Goal: Feedback & Contribution: Submit feedback/report problem

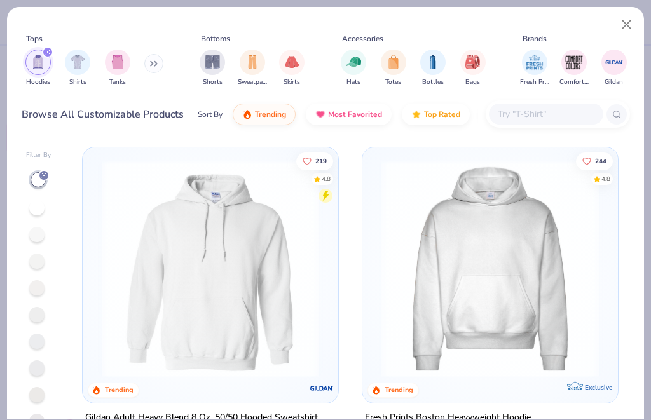
click at [156, 62] on icon at bounding box center [156, 64] width 2 height 4
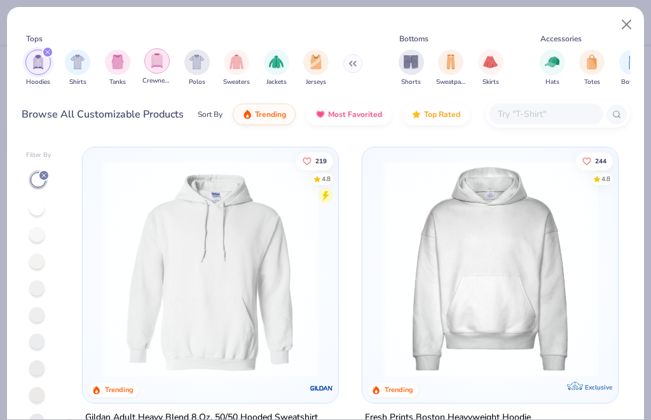
click at [162, 64] on img "filter for Crewnecks" at bounding box center [157, 60] width 14 height 15
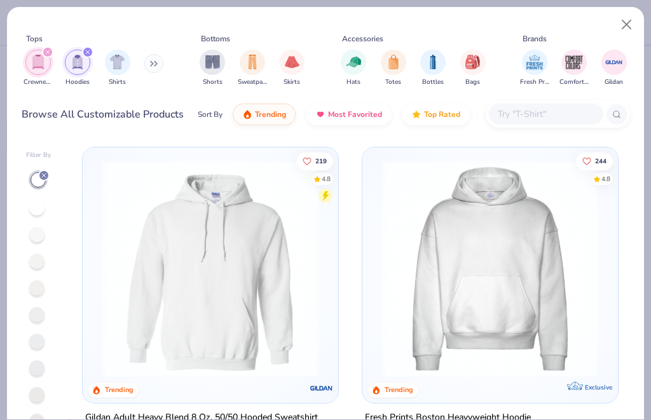
click at [90, 50] on div "filter for Hoodies" at bounding box center [87, 51] width 11 height 11
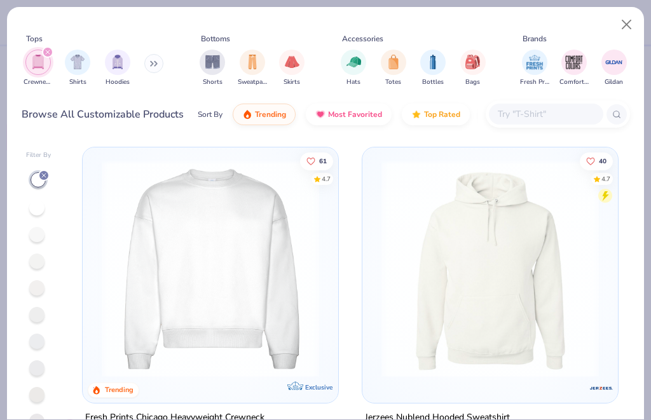
click at [278, 236] on img at bounding box center [210, 269] width 230 height 218
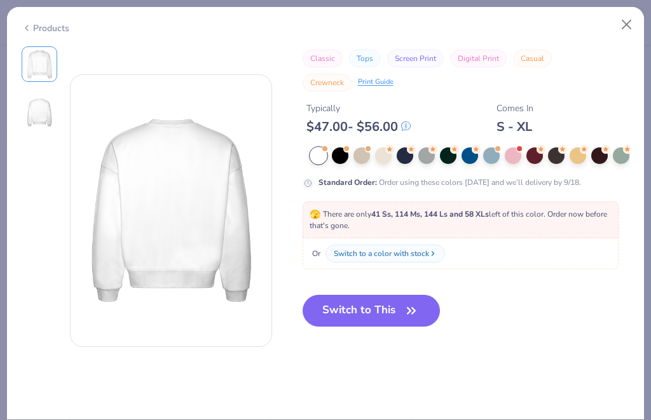
scroll to position [286, 0]
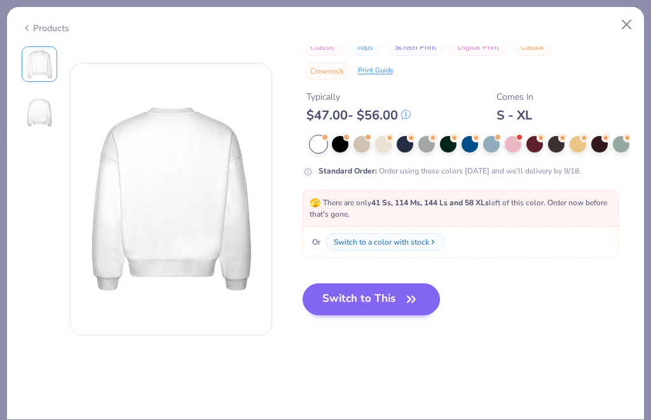
click at [391, 308] on button "Switch to This" at bounding box center [372, 300] width 138 height 32
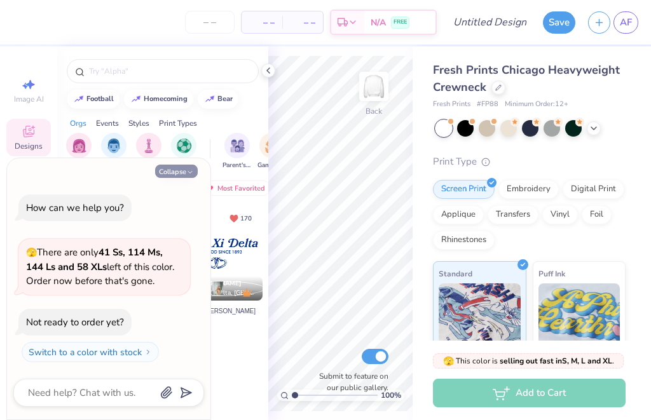
click at [183, 167] on button "Collapse" at bounding box center [176, 171] width 43 height 13
type textarea "x"
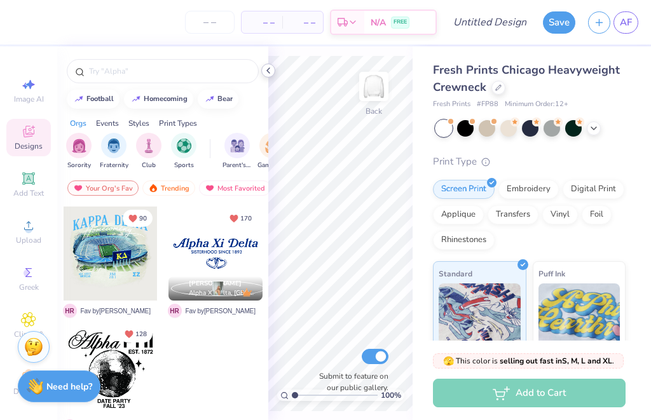
click at [272, 68] on icon at bounding box center [268, 71] width 10 height 10
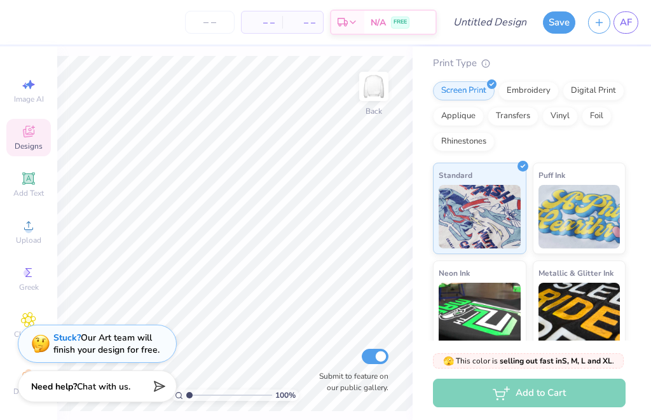
scroll to position [99, 0]
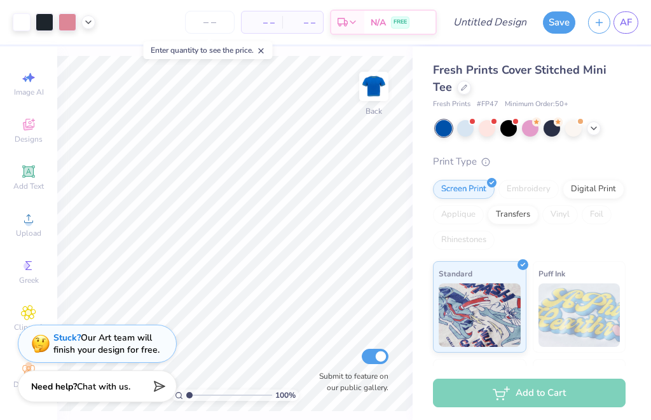
scroll to position [17, 0]
click at [466, 128] on div at bounding box center [465, 127] width 17 height 17
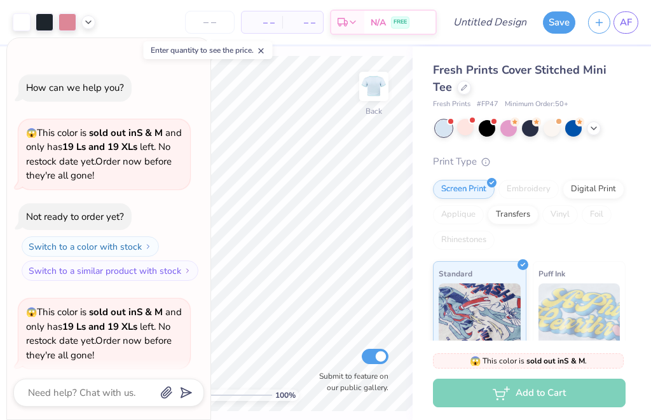
scroll to position [95, 0]
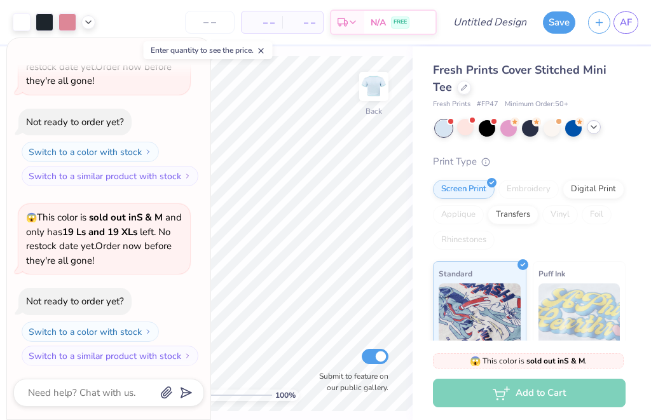
click at [594, 134] on div at bounding box center [531, 128] width 190 height 17
click at [594, 133] on div at bounding box center [594, 127] width 14 height 14
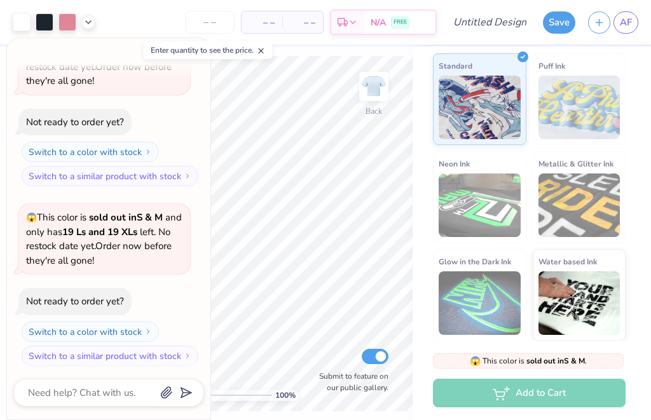
scroll to position [229, 0]
click at [128, 177] on button "Switch to a similar product with stock" at bounding box center [111, 176] width 177 height 20
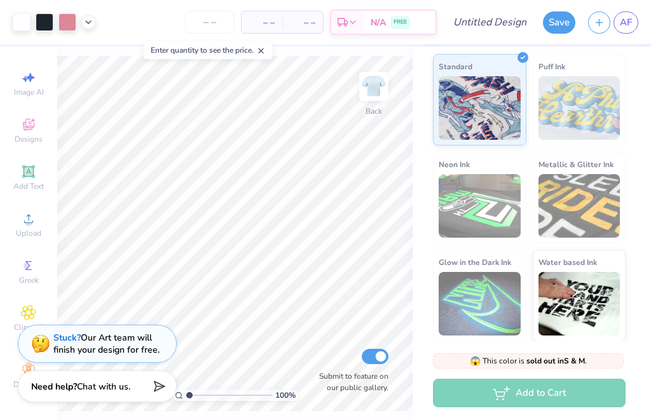
type textarea "x"
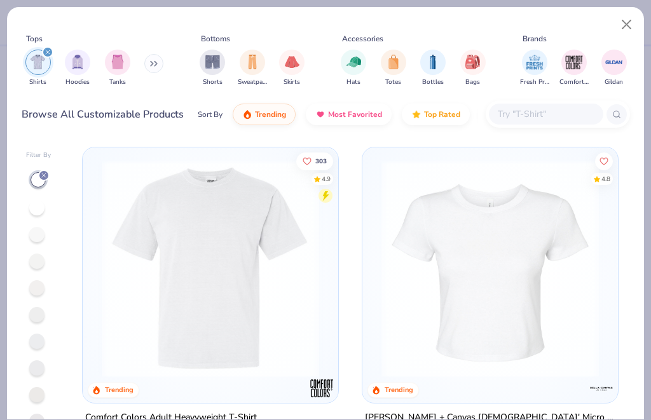
click at [305, 320] on img at bounding box center [210, 269] width 230 height 218
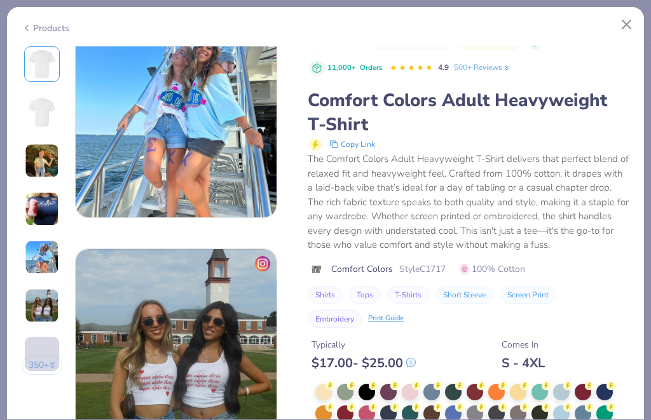
scroll to position [1168, 0]
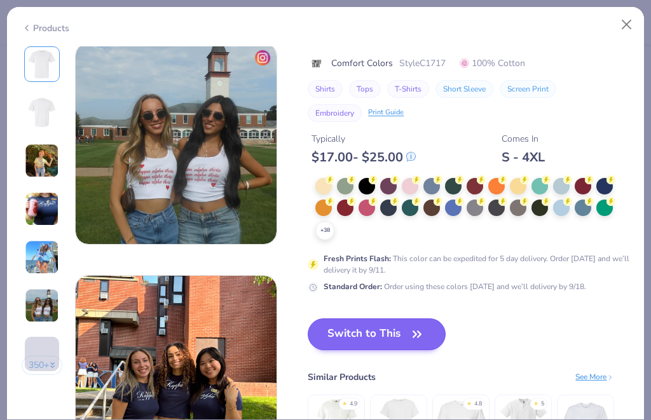
click at [408, 336] on icon "button" at bounding box center [417, 335] width 18 height 18
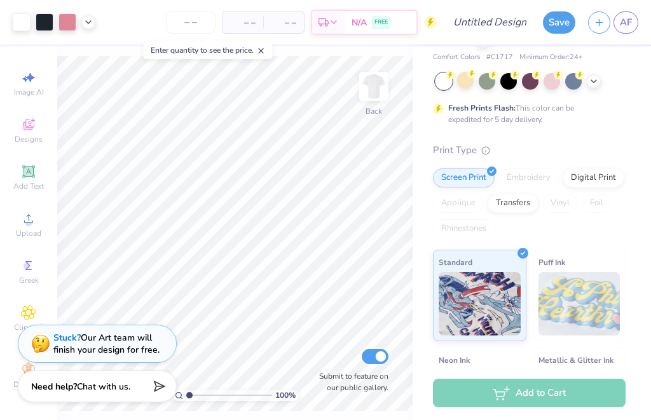
scroll to position [15, 0]
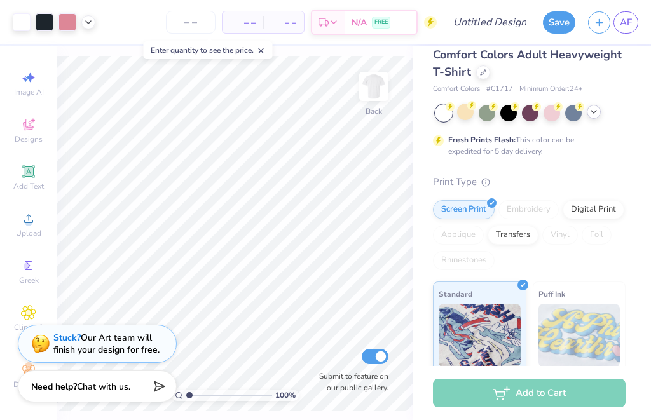
click at [598, 113] on icon at bounding box center [594, 112] width 10 height 10
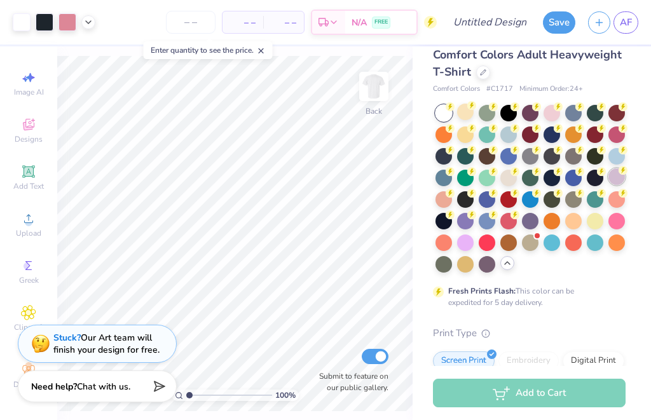
click at [616, 181] on div at bounding box center [617, 177] width 17 height 17
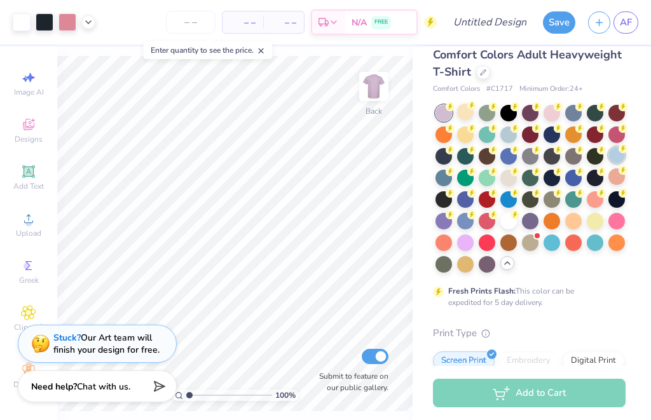
click at [619, 158] on div at bounding box center [617, 155] width 17 height 17
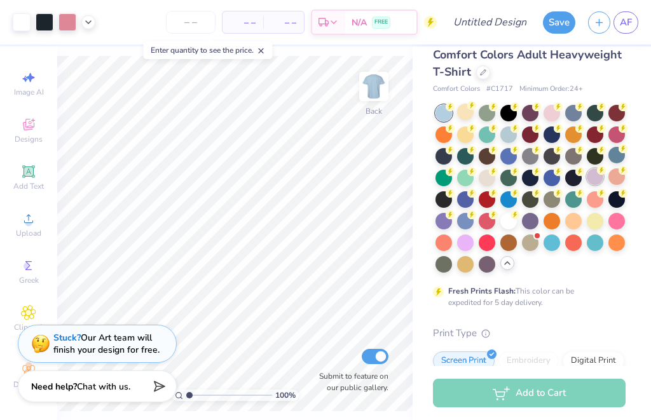
click at [603, 175] on div at bounding box center [595, 177] width 17 height 17
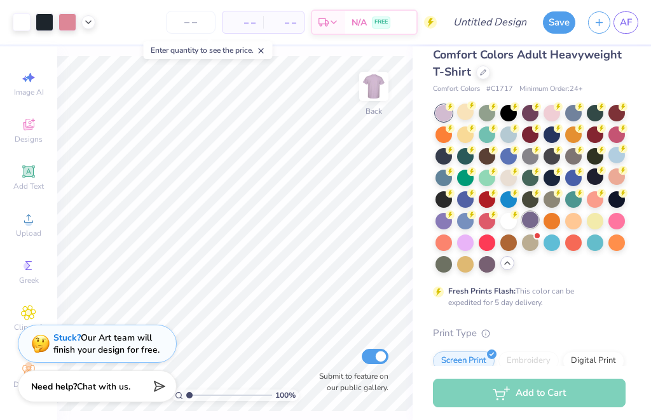
click at [533, 223] on div at bounding box center [530, 220] width 17 height 17
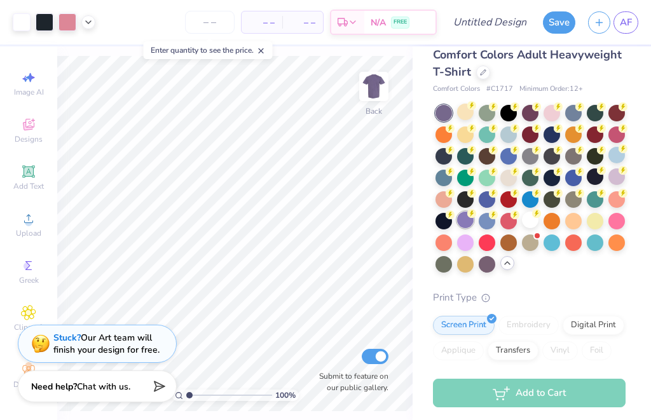
click at [466, 220] on div at bounding box center [465, 220] width 17 height 17
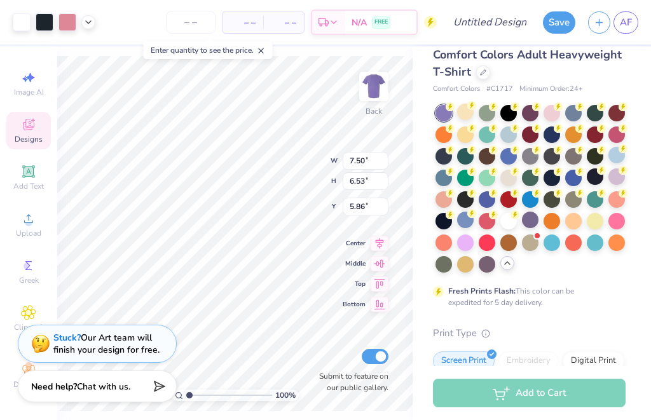
scroll to position [17, 0]
click at [462, 228] on div at bounding box center [465, 220] width 17 height 17
click at [508, 177] on div at bounding box center [509, 177] width 17 height 17
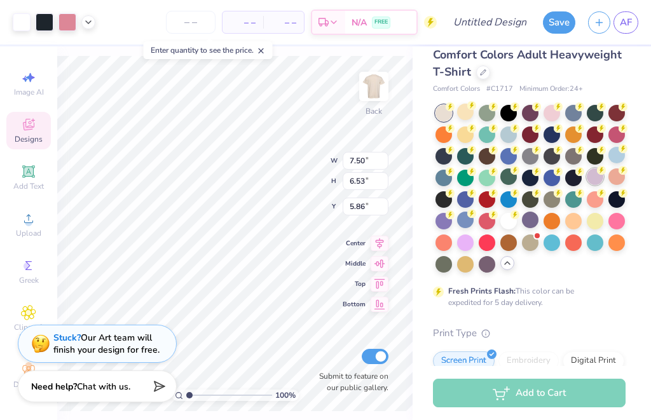
click at [595, 176] on div at bounding box center [595, 177] width 17 height 17
click at [443, 111] on div at bounding box center [444, 113] width 17 height 17
click at [445, 221] on div at bounding box center [444, 220] width 17 height 17
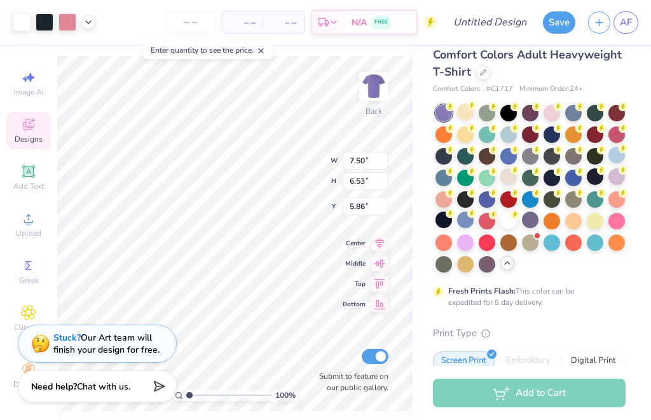
click at [447, 112] on div at bounding box center [444, 113] width 17 height 17
click at [627, 149] on circle at bounding box center [623, 148] width 9 height 9
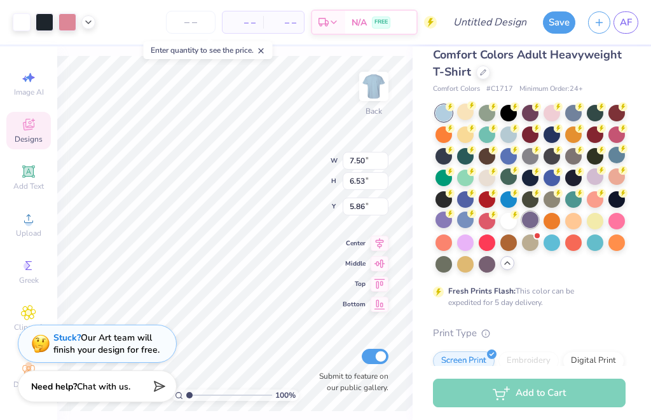
click at [539, 219] on div at bounding box center [530, 220] width 17 height 17
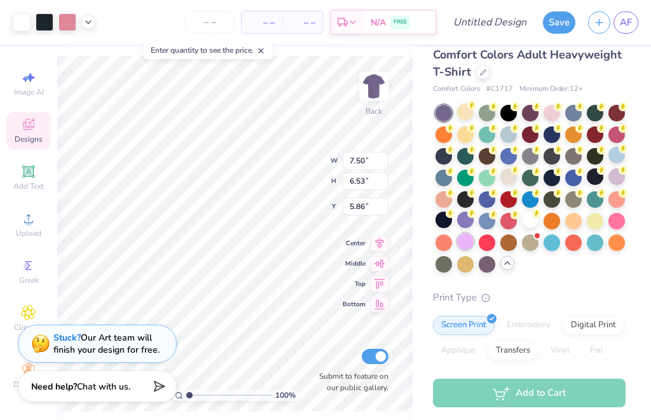
click at [464, 246] on div at bounding box center [465, 241] width 17 height 17
click at [464, 219] on div at bounding box center [465, 220] width 17 height 17
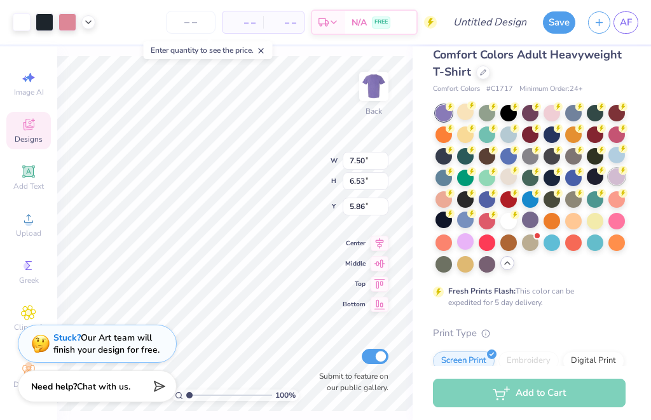
click at [618, 176] on div at bounding box center [617, 177] width 17 height 17
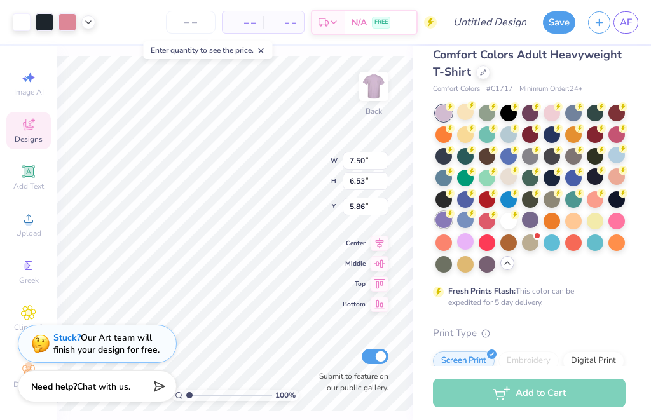
click at [448, 225] on div at bounding box center [444, 220] width 17 height 17
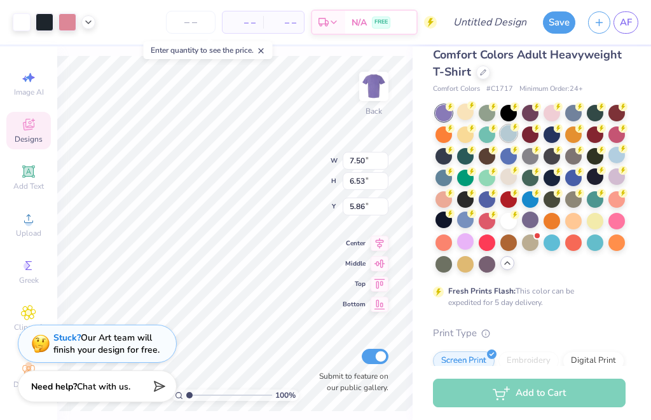
click at [512, 135] on div at bounding box center [509, 133] width 17 height 17
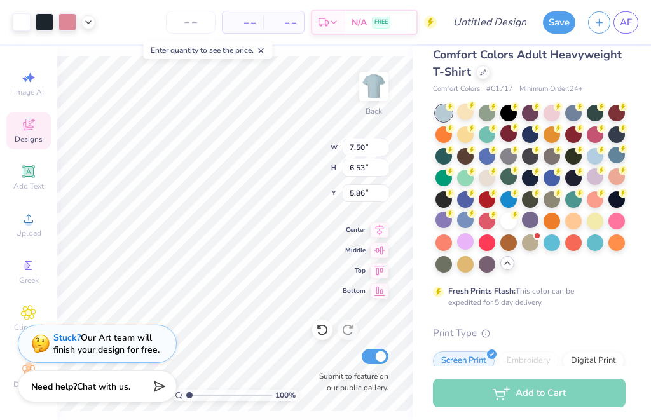
type input "8.59"
type input "7.47"
type input "5.03"
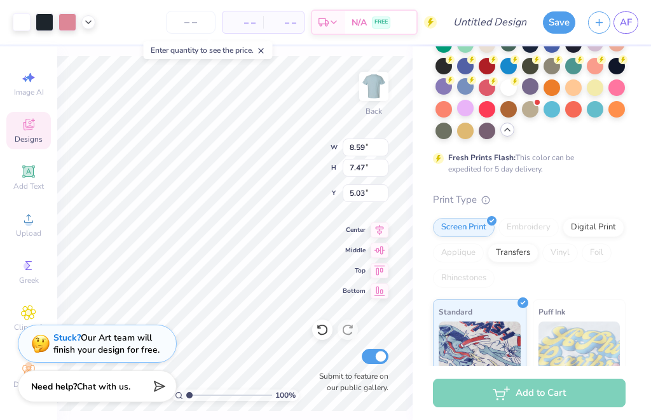
scroll to position [158, 0]
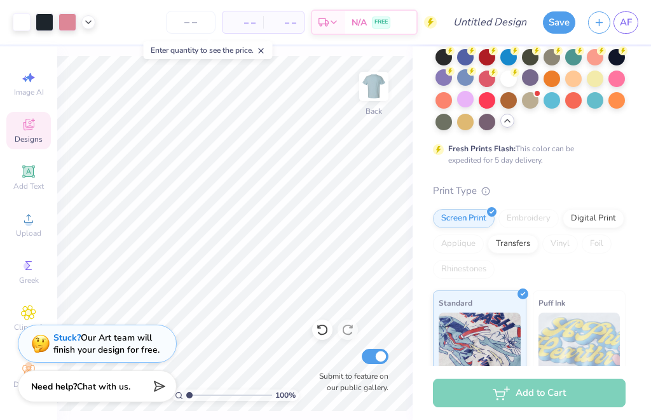
click at [29, 134] on span "Designs" at bounding box center [29, 139] width 28 height 10
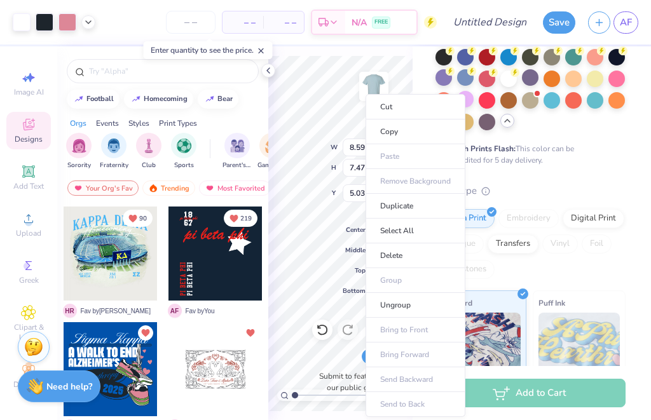
click at [581, 186] on div "Print Type" at bounding box center [529, 191] width 193 height 15
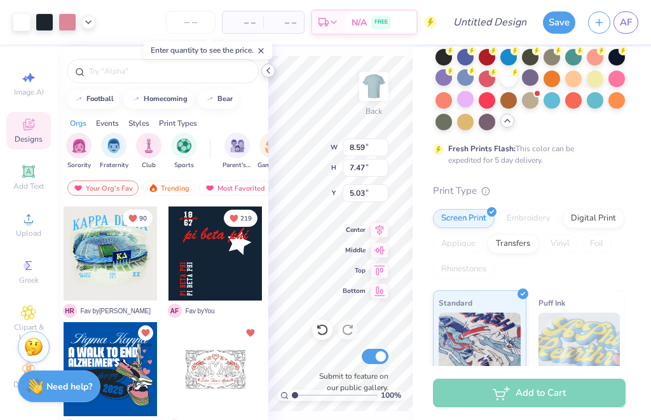
click at [267, 68] on icon at bounding box center [268, 71] width 10 height 10
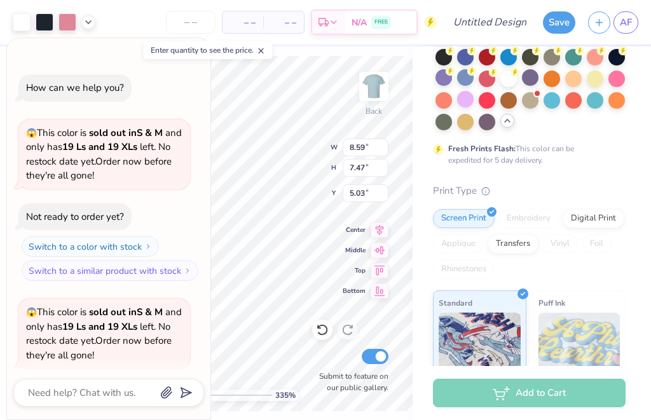
type input "3.35"
type textarea "x"
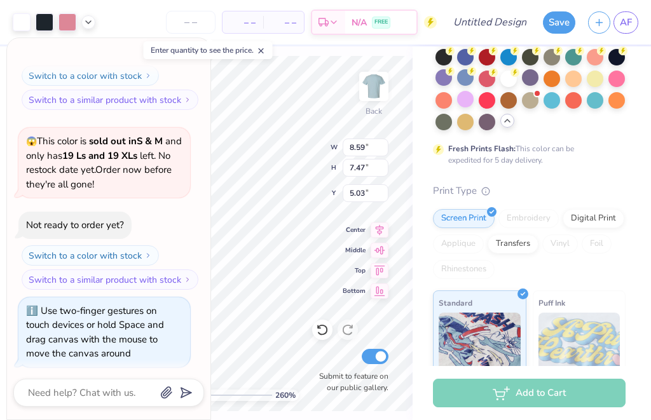
type input "2.45"
click at [266, 50] on icon at bounding box center [261, 50] width 9 height 9
click at [186, 52] on button "Collapse" at bounding box center [176, 51] width 43 height 13
type textarea "x"
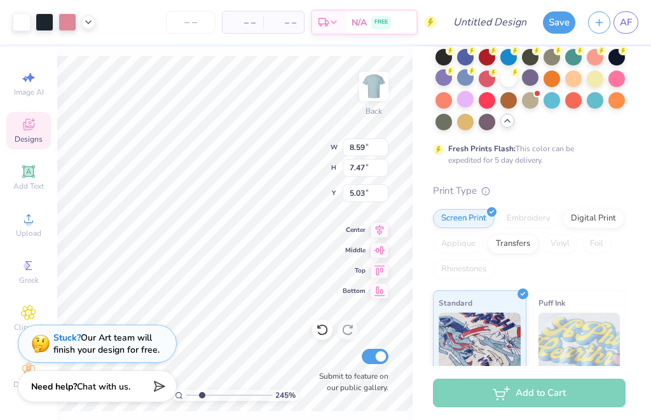
scroll to position [17, 0]
click at [13, 314] on div "Clipart & logos" at bounding box center [28, 324] width 45 height 48
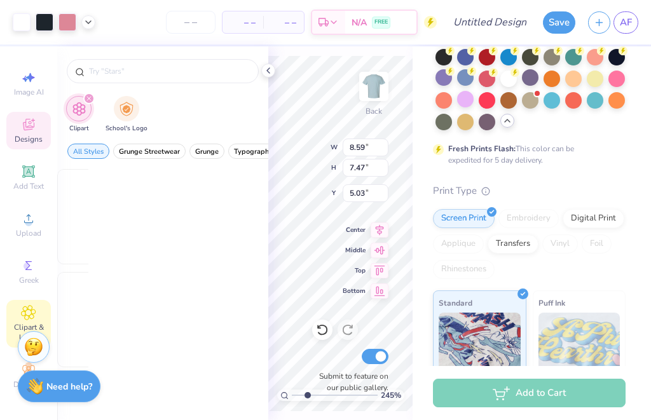
scroll to position [0, 0]
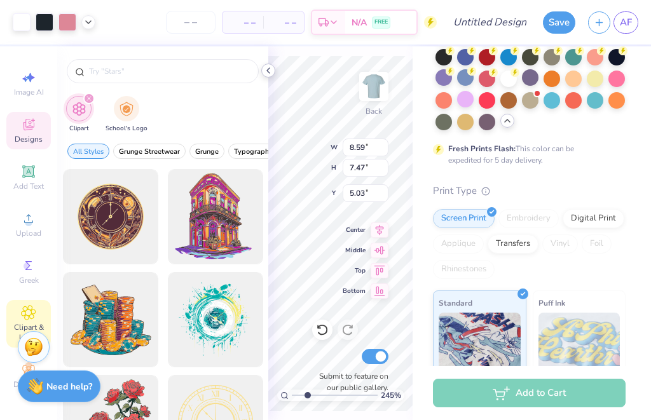
click at [272, 73] on icon at bounding box center [268, 71] width 10 height 10
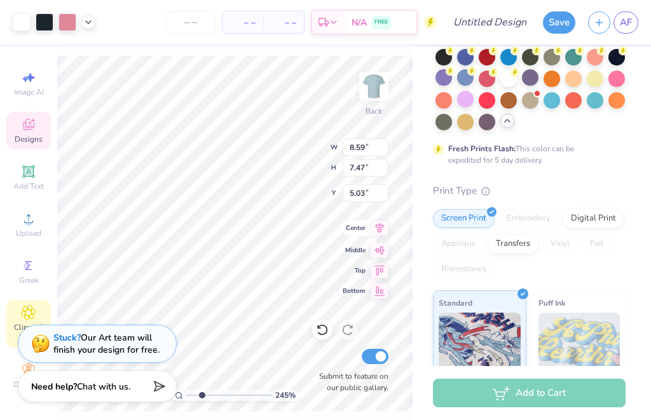
click at [384, 232] on icon at bounding box center [380, 228] width 18 height 15
click at [382, 232] on icon at bounding box center [380, 228] width 18 height 15
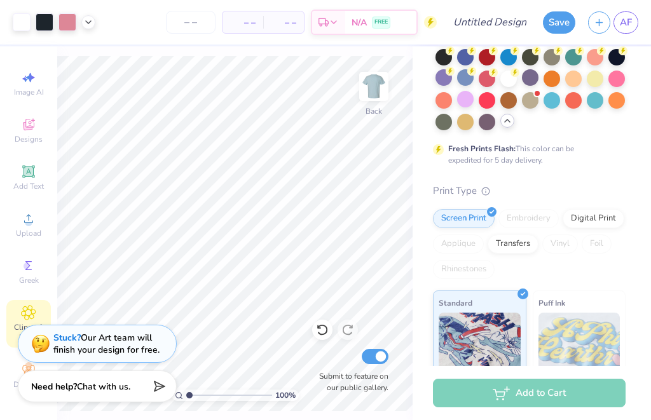
type input "1"
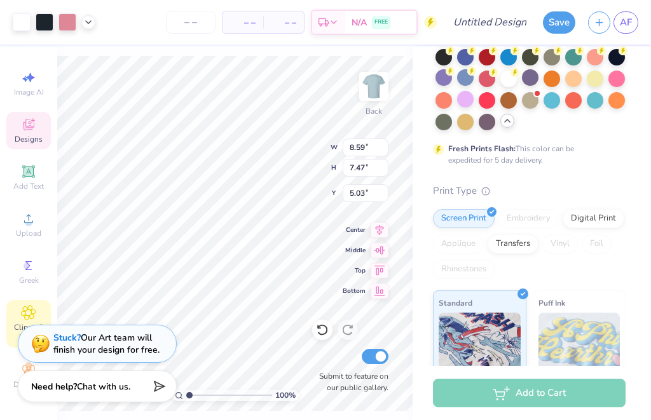
type input "9.53"
type input "8.28"
type input "4.22"
click at [619, 275] on div "Screen Print Embroidery Digital Print Applique Transfers Vinyl Foil Rhinestones" at bounding box center [529, 244] width 193 height 70
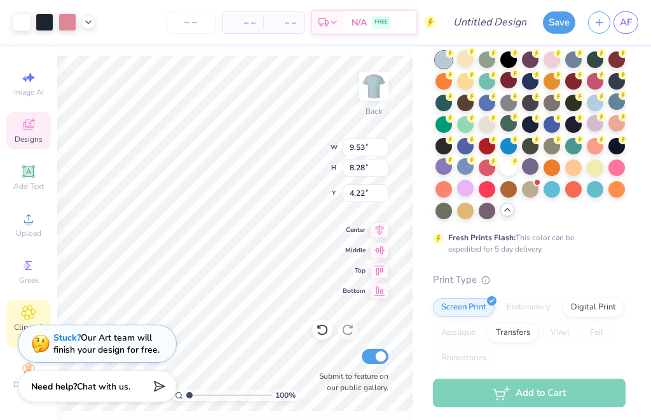
scroll to position [68, 0]
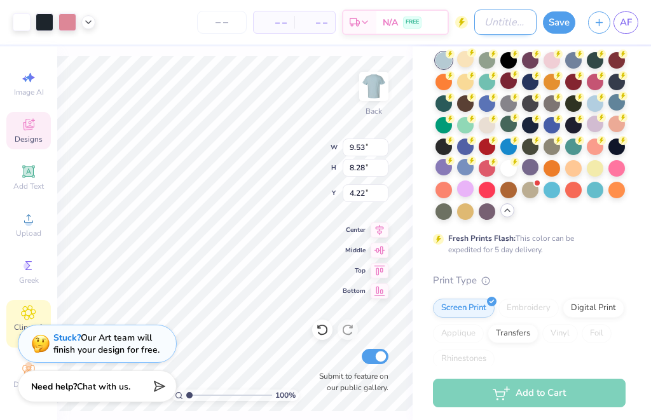
click at [513, 28] on input "Design Title" at bounding box center [506, 22] width 62 height 25
type input "SLUGGERS"
click at [565, 24] on button "Save" at bounding box center [559, 21] width 32 height 22
click at [87, 20] on polyline at bounding box center [88, 21] width 5 height 3
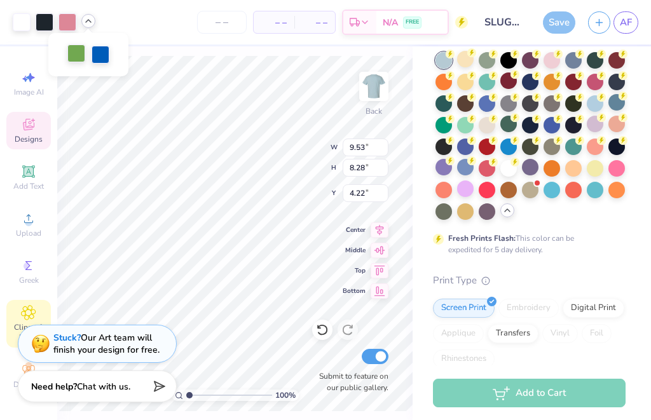
click at [77, 58] on div at bounding box center [76, 54] width 18 height 18
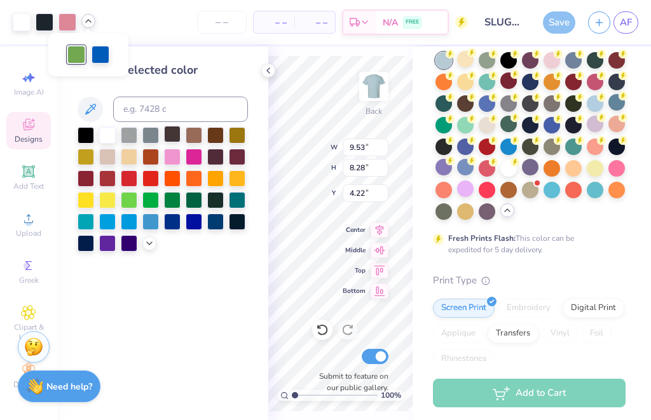
click at [164, 135] on div at bounding box center [172, 134] width 17 height 17
click at [170, 135] on div at bounding box center [172, 134] width 17 height 17
click at [151, 142] on div at bounding box center [150, 134] width 17 height 17
click at [101, 53] on div at bounding box center [101, 54] width 18 height 18
click at [106, 244] on div at bounding box center [107, 242] width 17 height 17
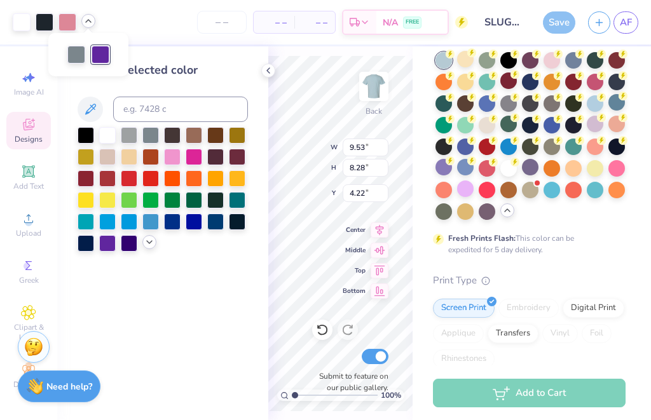
click at [144, 243] on div at bounding box center [149, 242] width 14 height 14
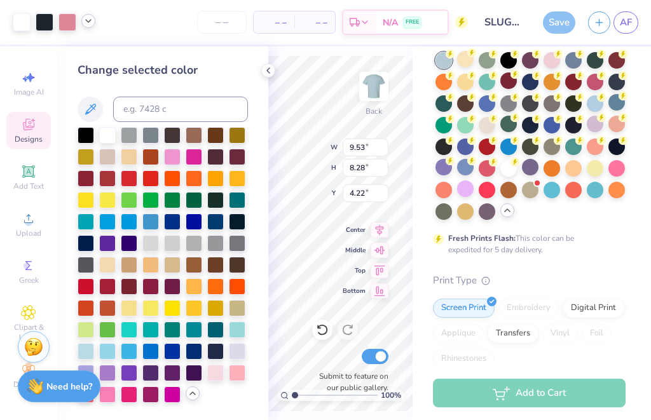
scroll to position [1, 0]
click at [109, 373] on div at bounding box center [107, 372] width 17 height 17
click at [131, 375] on div at bounding box center [129, 372] width 17 height 17
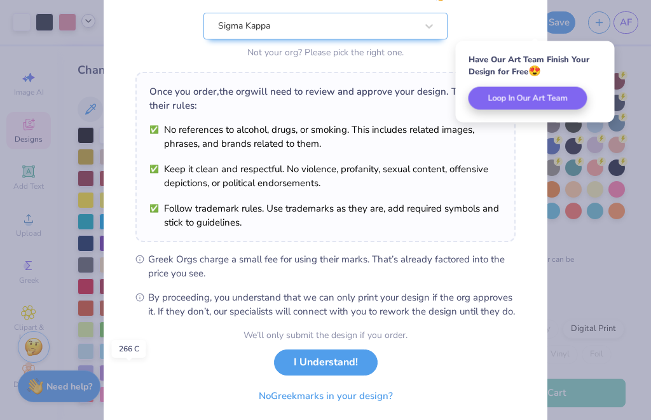
scroll to position [162, 0]
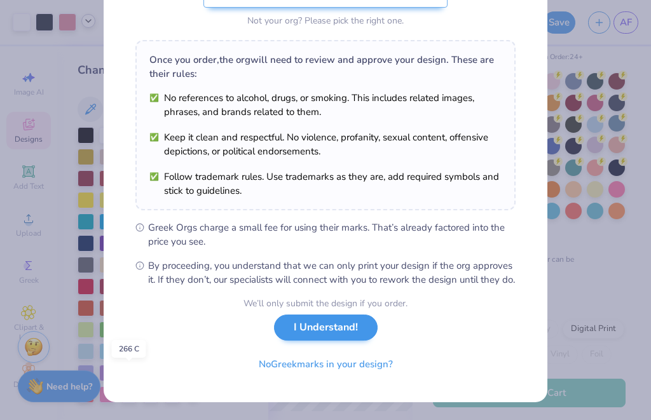
click at [359, 341] on button "I Understand!" at bounding box center [326, 328] width 104 height 26
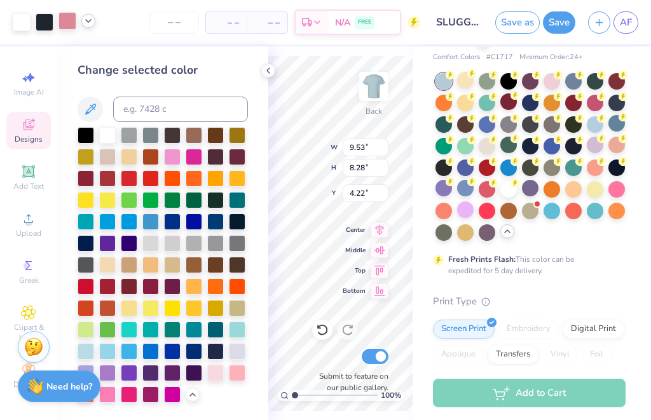
click at [67, 26] on div at bounding box center [68, 21] width 18 height 18
click at [239, 357] on div at bounding box center [237, 350] width 17 height 17
click at [195, 394] on icon at bounding box center [193, 394] width 10 height 10
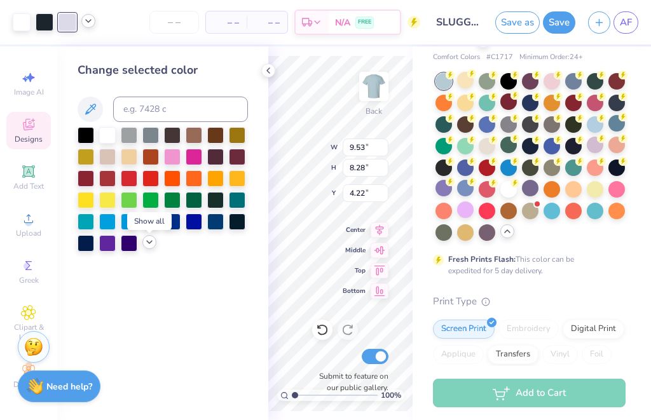
scroll to position [0, 0]
click at [152, 247] on icon at bounding box center [149, 242] width 10 height 10
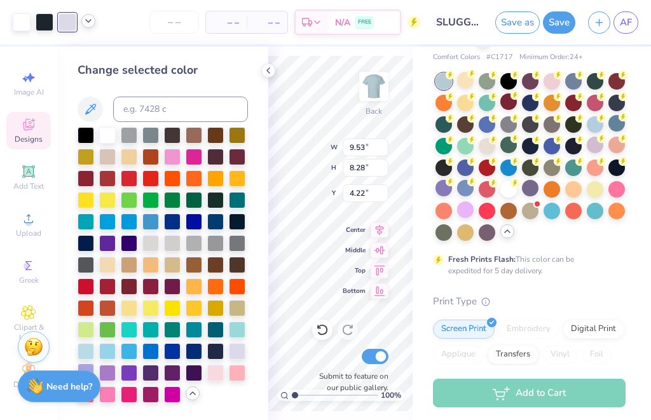
click at [90, 369] on div at bounding box center [86, 372] width 17 height 17
click at [109, 377] on div at bounding box center [107, 372] width 17 height 17
click at [151, 373] on div at bounding box center [150, 372] width 17 height 17
click at [132, 377] on div at bounding box center [129, 372] width 17 height 17
click at [46, 17] on div at bounding box center [45, 21] width 18 height 18
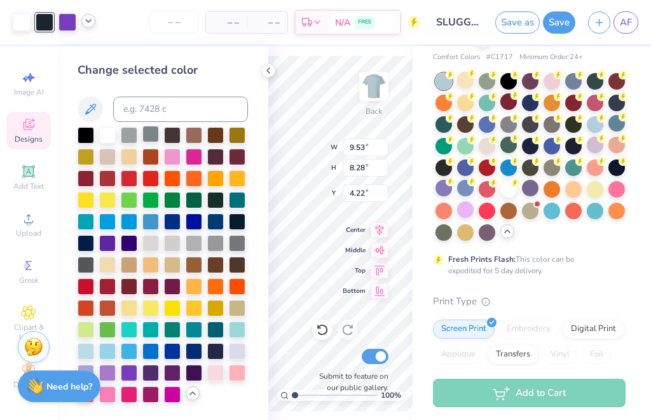
click at [158, 141] on div at bounding box center [150, 134] width 17 height 17
click at [153, 246] on div at bounding box center [150, 242] width 17 height 17
click at [195, 245] on div at bounding box center [194, 242] width 17 height 17
click at [171, 249] on div at bounding box center [172, 242] width 17 height 17
click at [595, 143] on div at bounding box center [595, 145] width 17 height 17
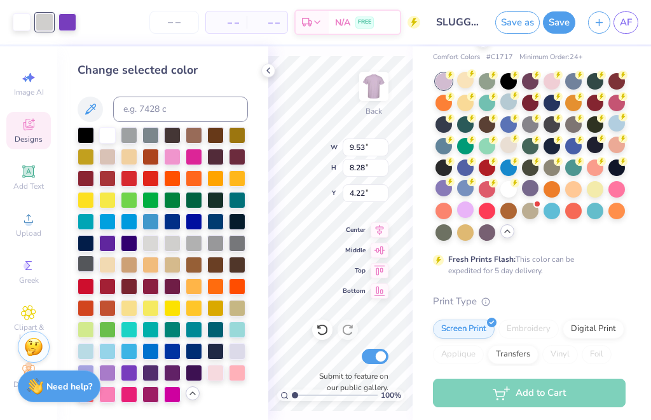
click at [87, 270] on div at bounding box center [86, 264] width 17 height 17
click at [239, 251] on div at bounding box center [237, 242] width 17 height 17
click at [221, 247] on div at bounding box center [215, 242] width 17 height 17
click at [130, 288] on div at bounding box center [129, 285] width 17 height 17
click at [108, 285] on div at bounding box center [107, 285] width 17 height 17
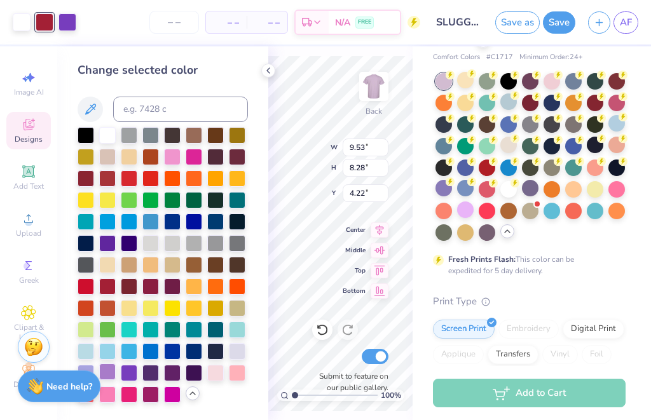
click at [108, 375] on div at bounding box center [107, 372] width 17 height 17
click at [271, 67] on icon at bounding box center [268, 71] width 10 height 10
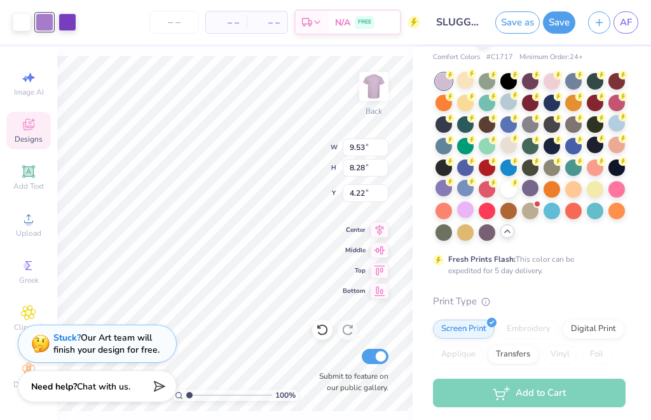
type input "1"
type input "10.10"
type input "8.78"
type input "3.72"
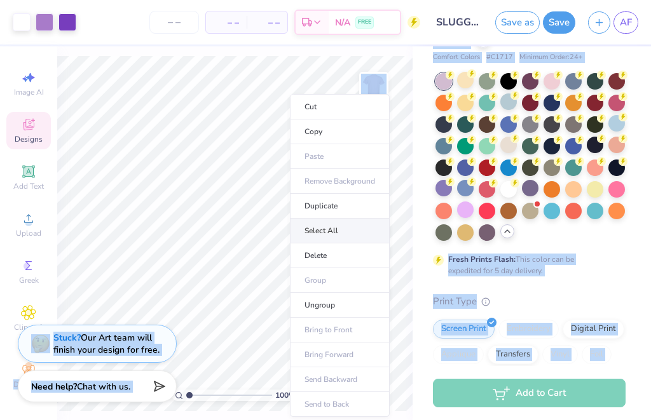
click at [346, 230] on li "Select All" at bounding box center [340, 231] width 100 height 25
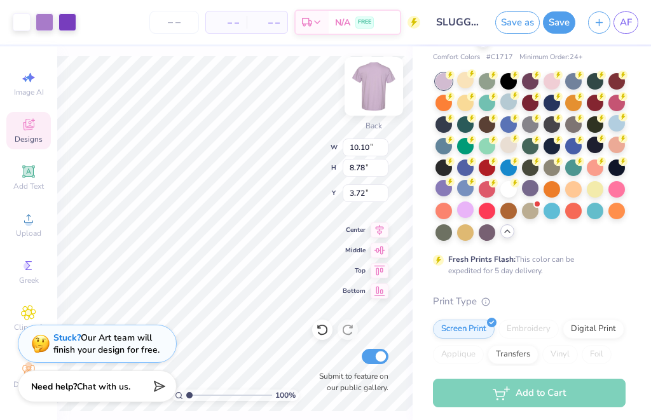
click at [377, 88] on img at bounding box center [374, 86] width 51 height 51
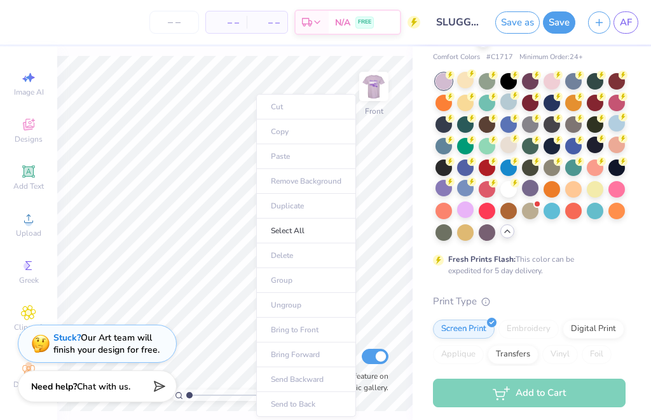
click at [312, 155] on ul "Cut Copy Paste Remove Background Duplicate Select All Delete Group Ungroup Brin…" at bounding box center [306, 255] width 100 height 323
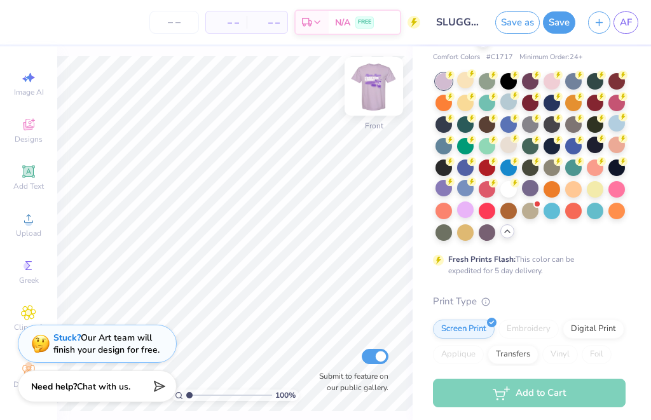
click at [378, 92] on img at bounding box center [374, 86] width 51 height 51
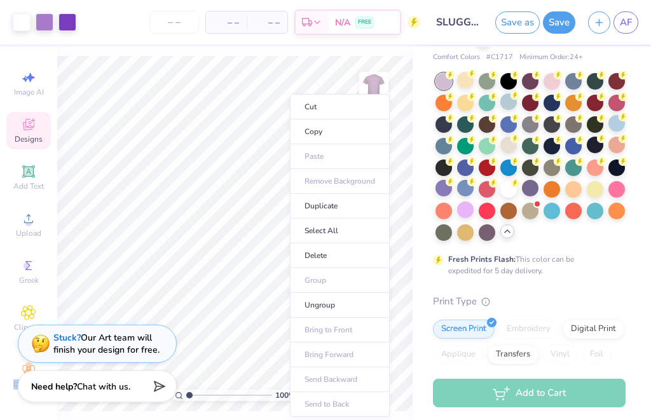
type input "10.06"
type input "8.75"
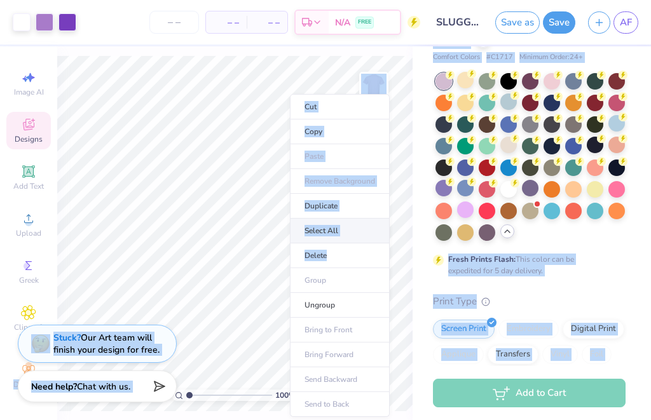
click at [359, 233] on li "Select All" at bounding box center [340, 231] width 100 height 25
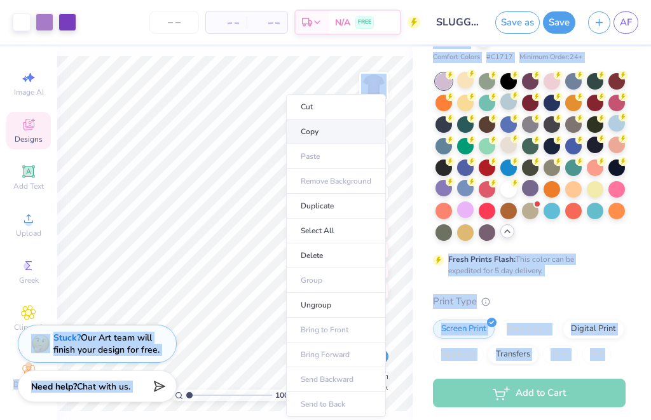
click at [337, 137] on li "Copy" at bounding box center [336, 132] width 100 height 25
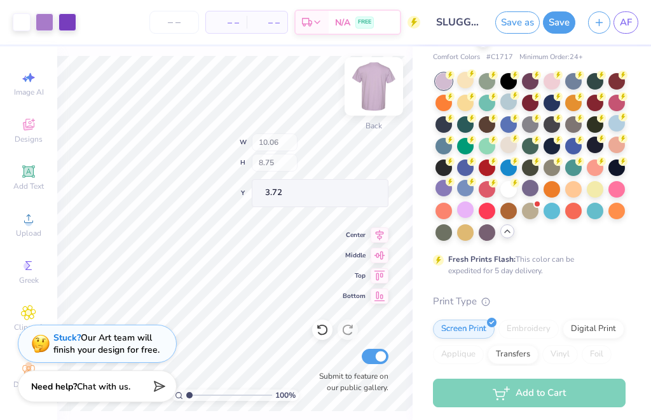
click at [377, 98] on img at bounding box center [374, 86] width 51 height 51
click at [366, 94] on img at bounding box center [374, 86] width 51 height 51
click at [378, 91] on img at bounding box center [374, 86] width 51 height 51
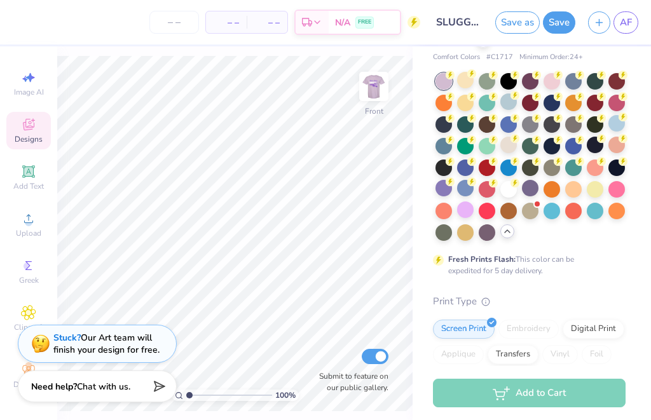
click at [30, 134] on span "Designs" at bounding box center [29, 139] width 28 height 10
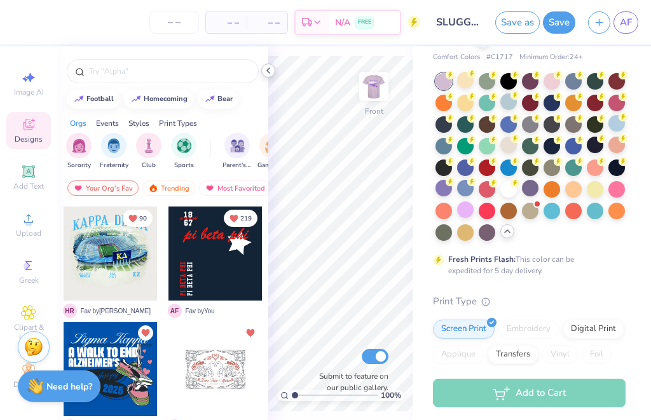
click at [274, 69] on div at bounding box center [268, 71] width 14 height 14
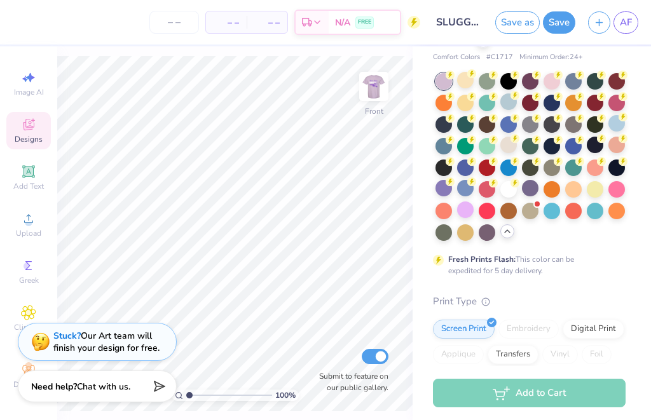
click at [90, 346] on div "Stuck? Our Art team will finish your design for free." at bounding box center [106, 342] width 106 height 24
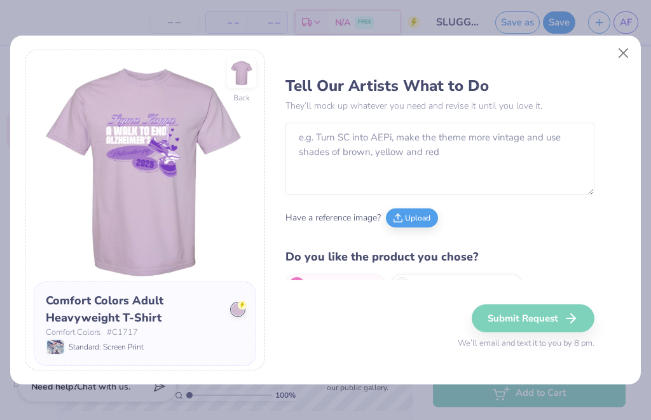
click at [84, 339] on div "Standard: Screen Print" at bounding box center [95, 347] width 98 height 17
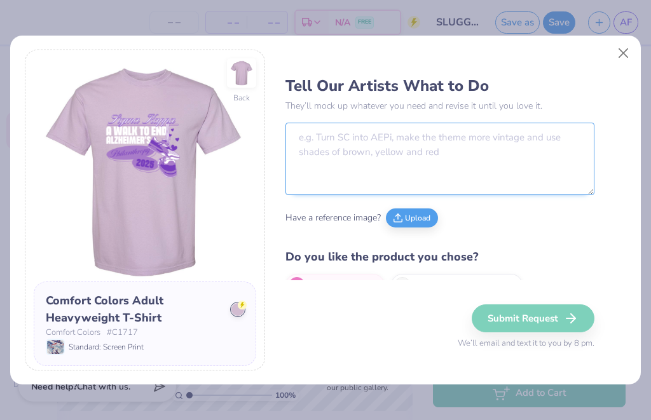
click at [509, 153] on textarea at bounding box center [440, 159] width 309 height 73
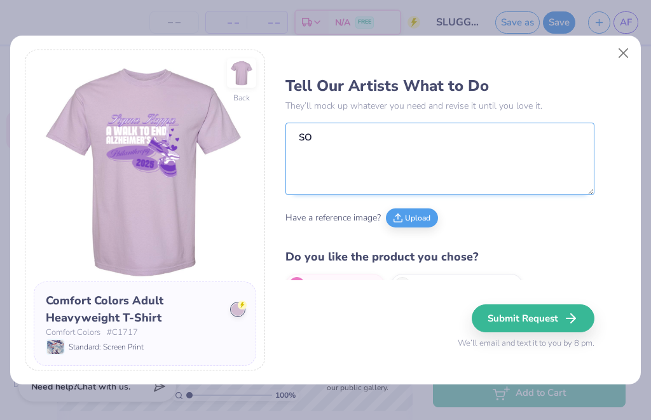
type textarea "S"
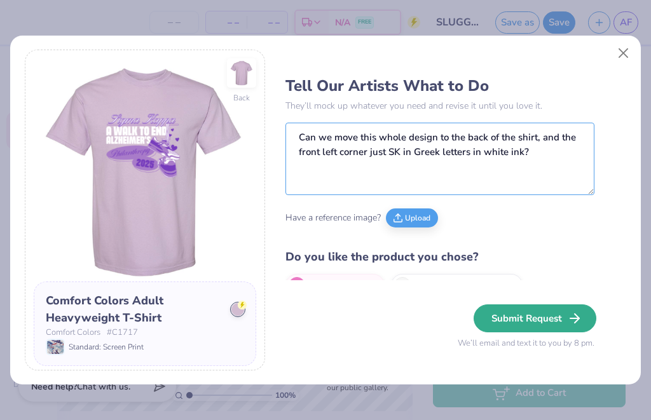
type textarea "Can we move this whole design to the back of the shirt, and the front left corn…"
click at [546, 314] on button "Submit Request" at bounding box center [535, 319] width 123 height 28
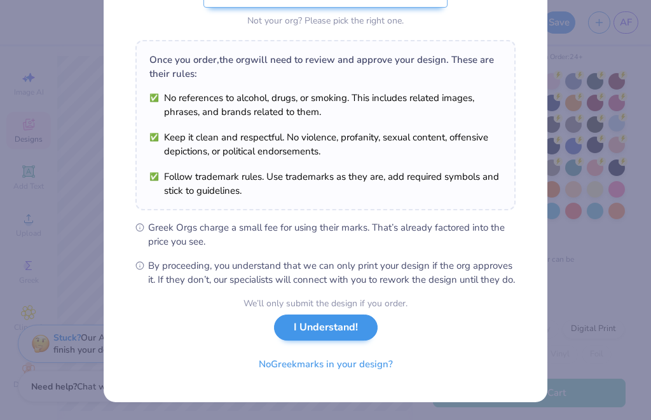
click at [356, 331] on button "I Understand!" at bounding box center [326, 328] width 104 height 26
